Goal: Check status: Check status

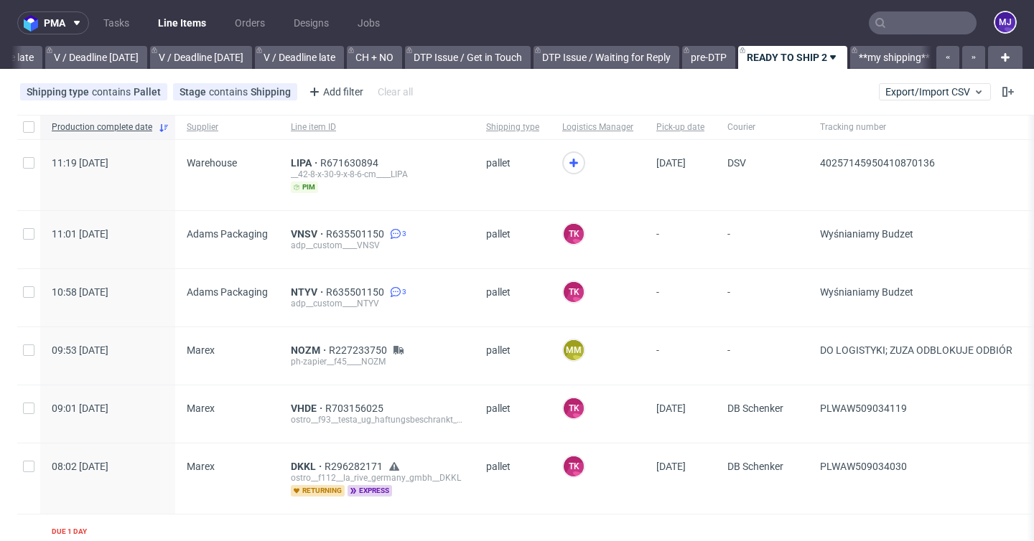
click at [875, 26] on input "text" at bounding box center [923, 22] width 108 height 23
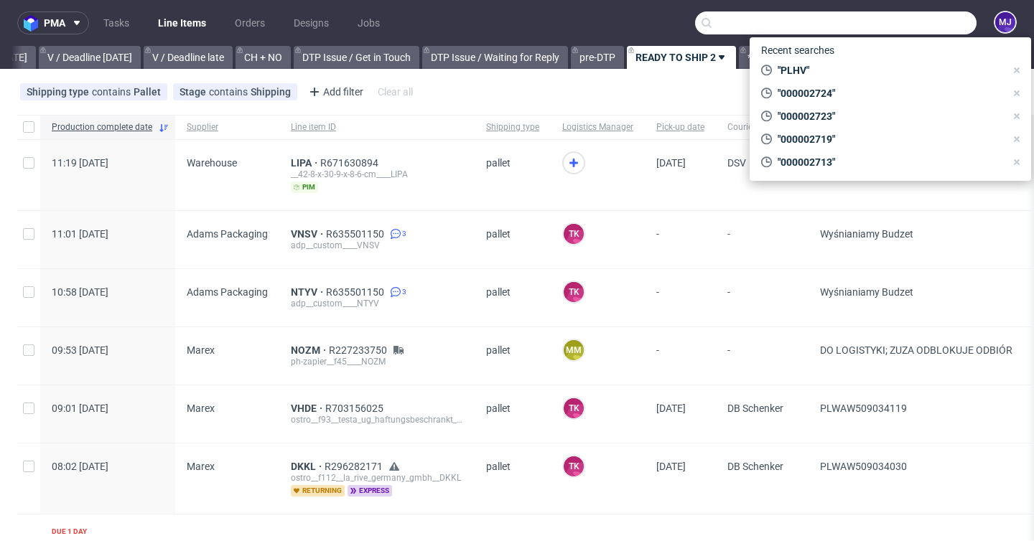
paste input "F80FF7EHGD"
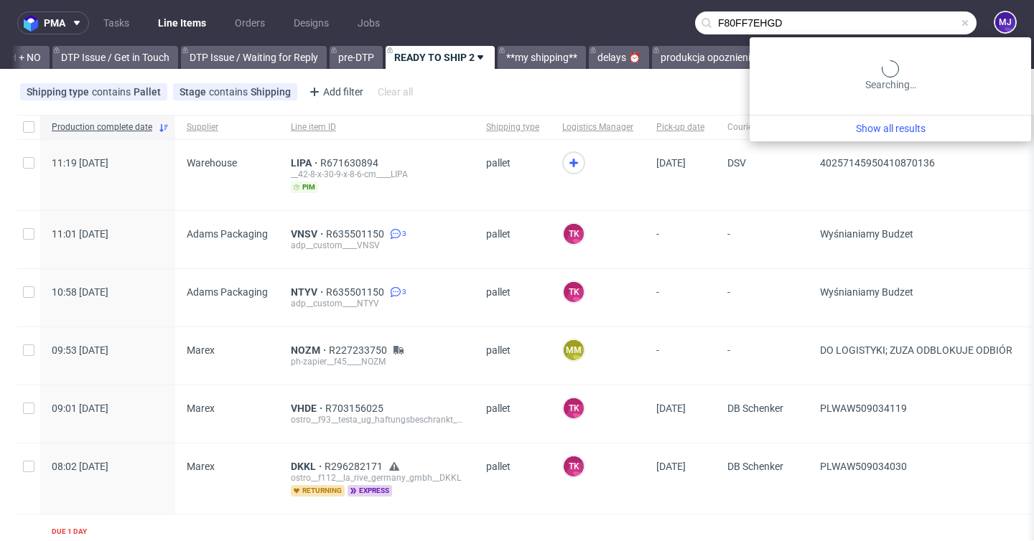
scroll to position [0, 2100]
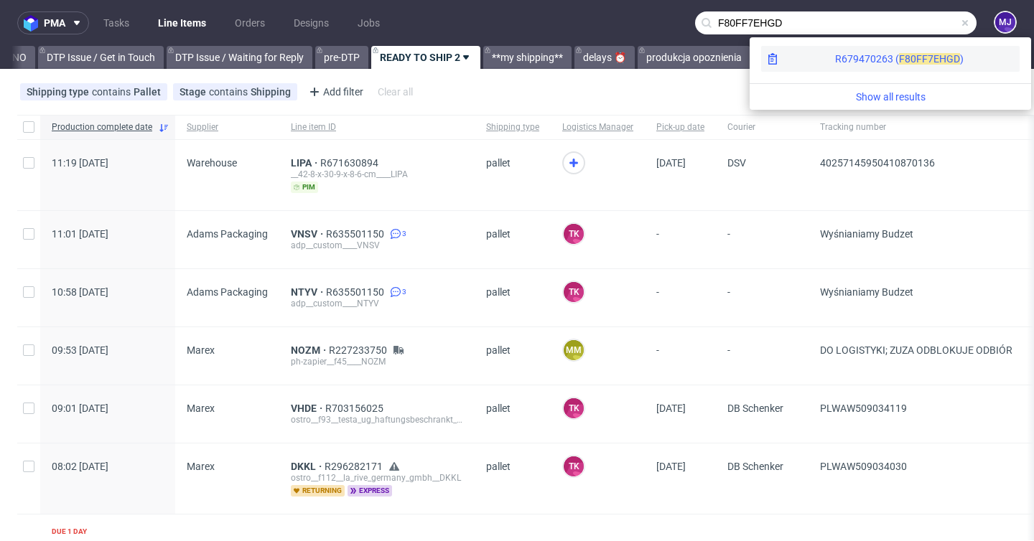
type input "F80FF7EHGD"
click at [835, 57] on div "R679470263 ( F80FF" at bounding box center [881, 59] width 93 height 14
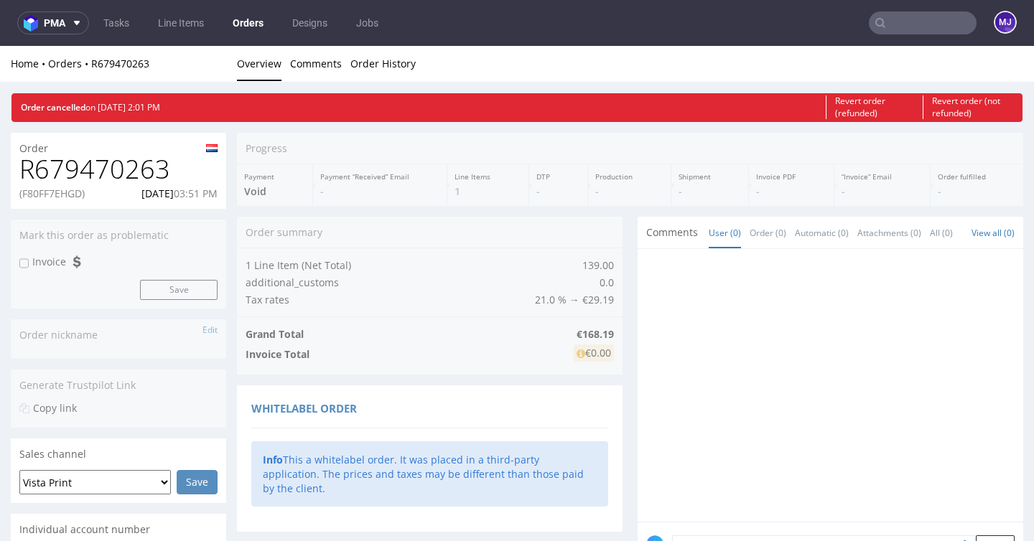
click at [131, 166] on h1 "R679470263" at bounding box center [118, 169] width 198 height 29
copy h1 "R679470263"
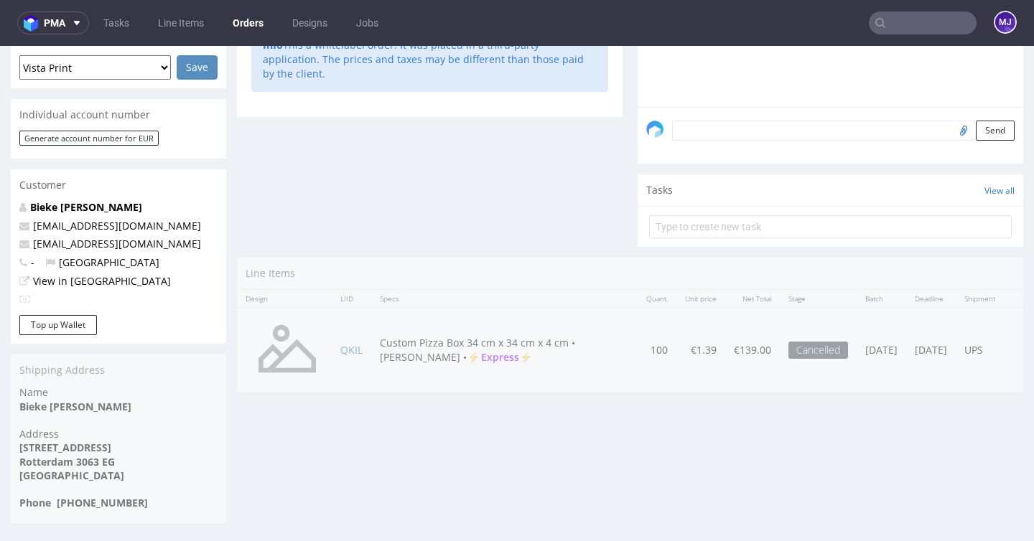
scroll to position [4, 0]
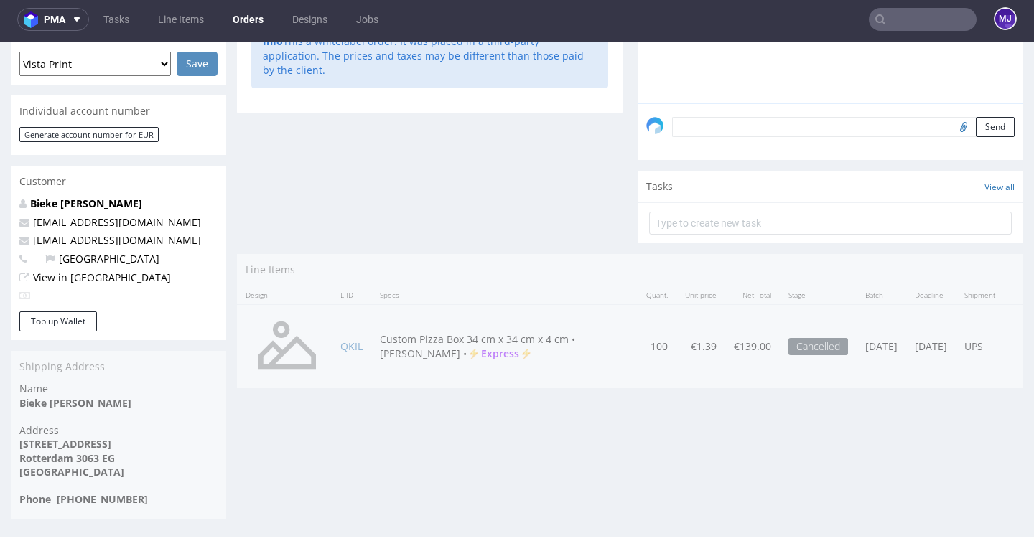
click at [329, 353] on div "Progress Payment Void Payment “Received” Email - Line Items 1 DTP - Production …" at bounding box center [630, 57] width 786 height 686
drag, startPoint x: 333, startPoint y: 362, endPoint x: 363, endPoint y: 364, distance: 31.0
click at [363, 364] on td "QKIL" at bounding box center [351, 346] width 39 height 85
click at [365, 365] on td "QKIL" at bounding box center [351, 346] width 39 height 85
click at [364, 360] on td "QKIL" at bounding box center [351, 346] width 39 height 85
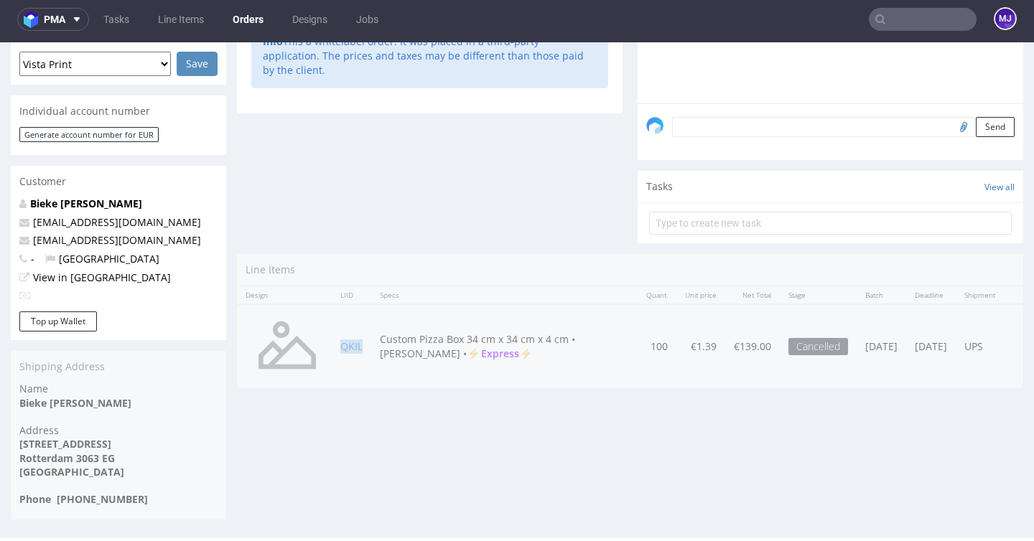
copy link "QKIL"
